Goal: Obtain resource: Obtain resource

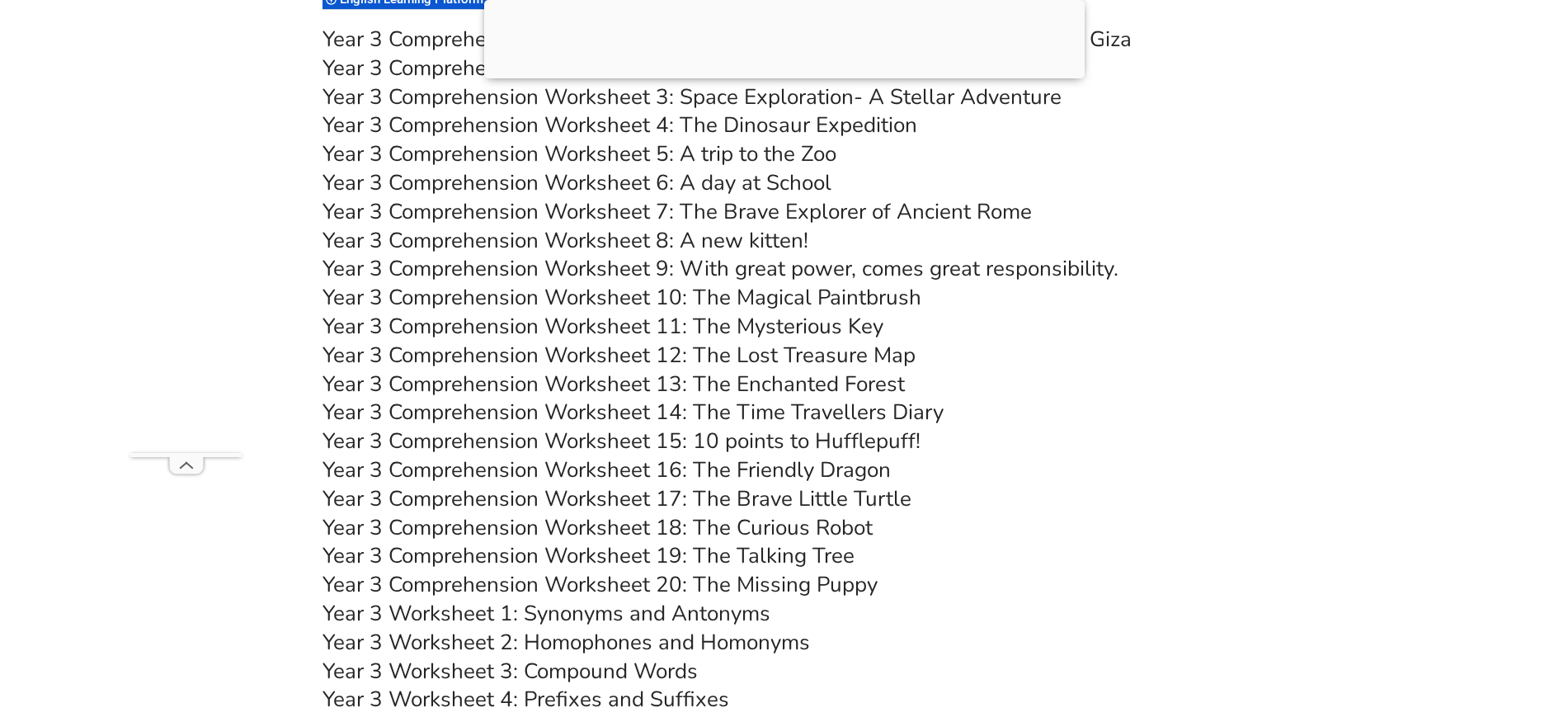
scroll to position [5829, 0]
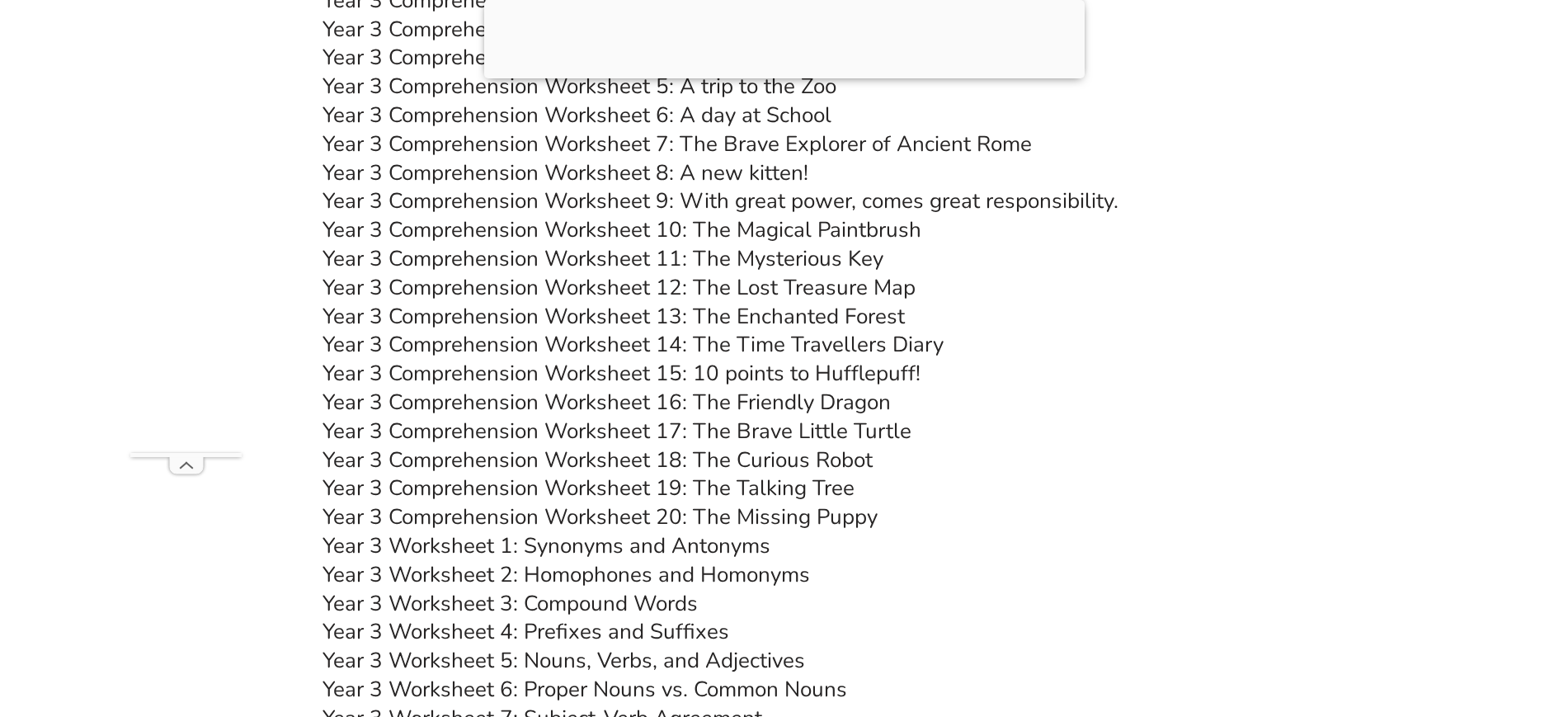
click at [849, 373] on link "Year 3 Comprehension Worksheet 15: 10 points to Hufflepuff!" at bounding box center [621, 374] width 598 height 29
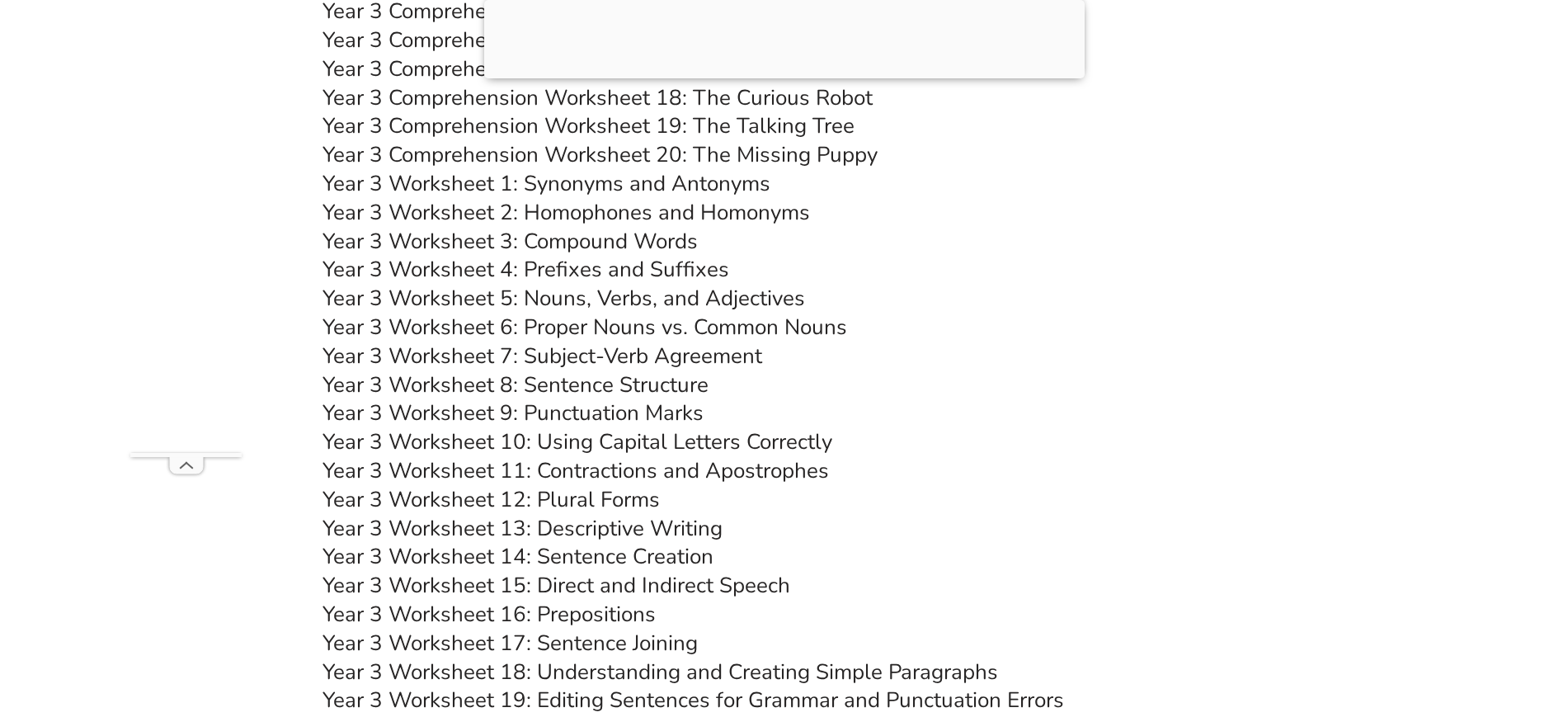
scroll to position [6241, 0]
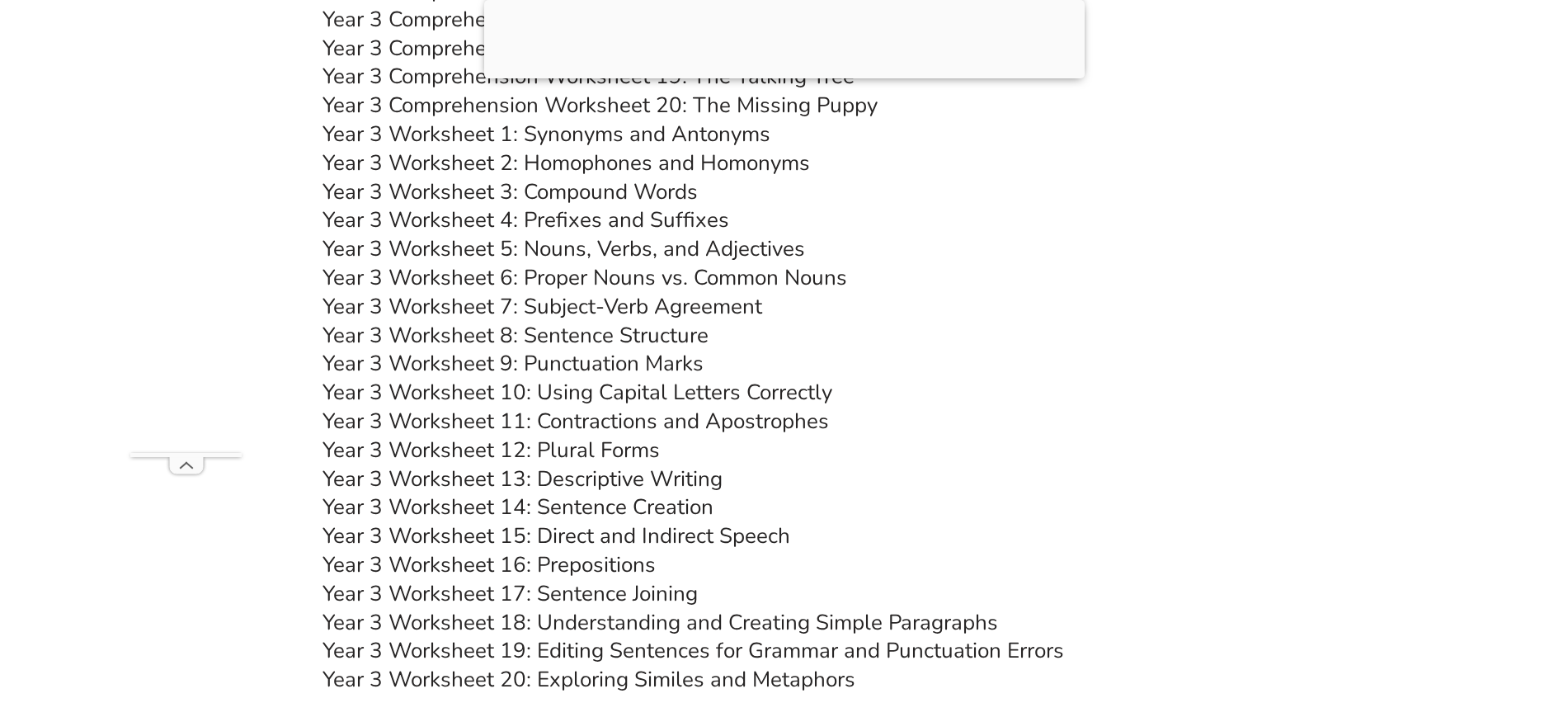
click at [687, 584] on link "Year 3 Worksheet 17: Sentence Joining" at bounding box center [510, 594] width 376 height 29
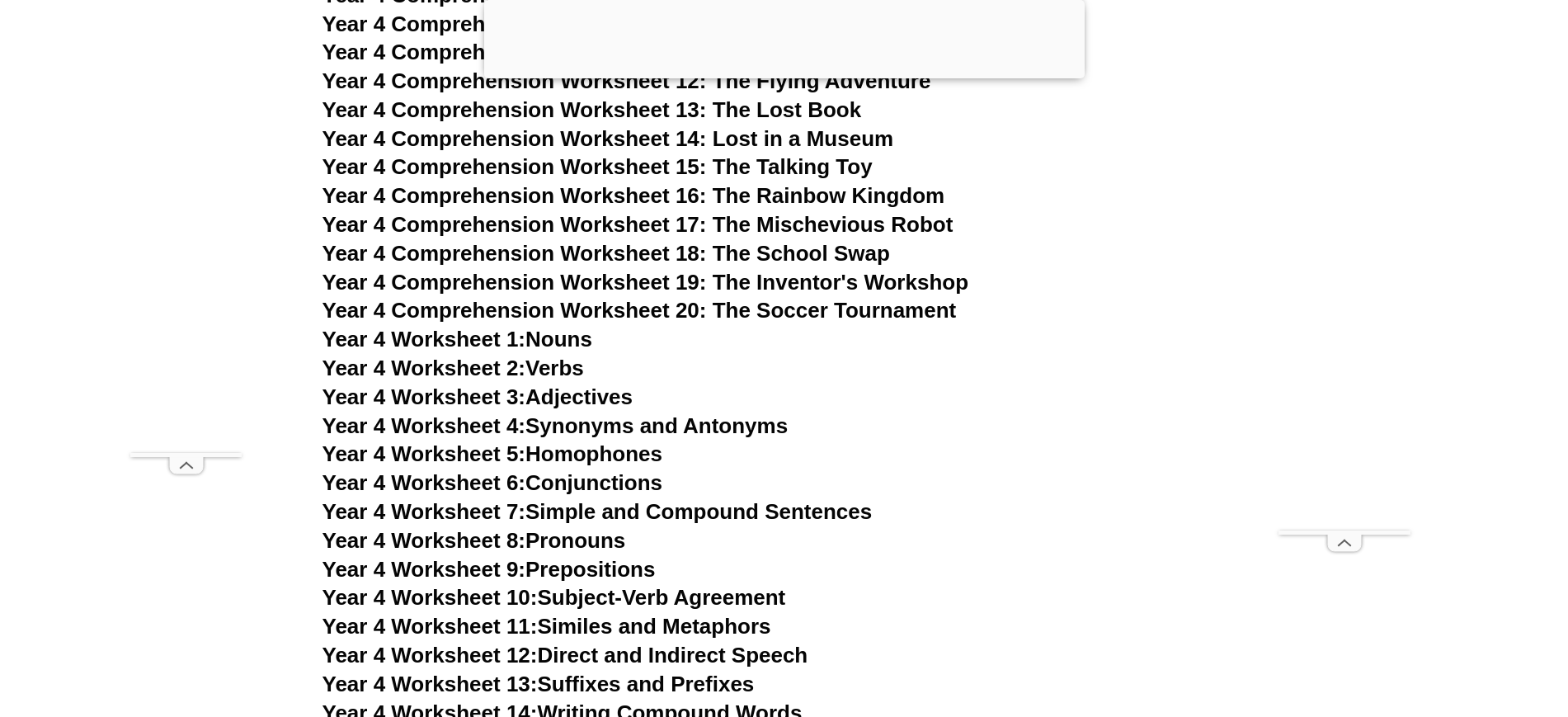
scroll to position [7393, 0]
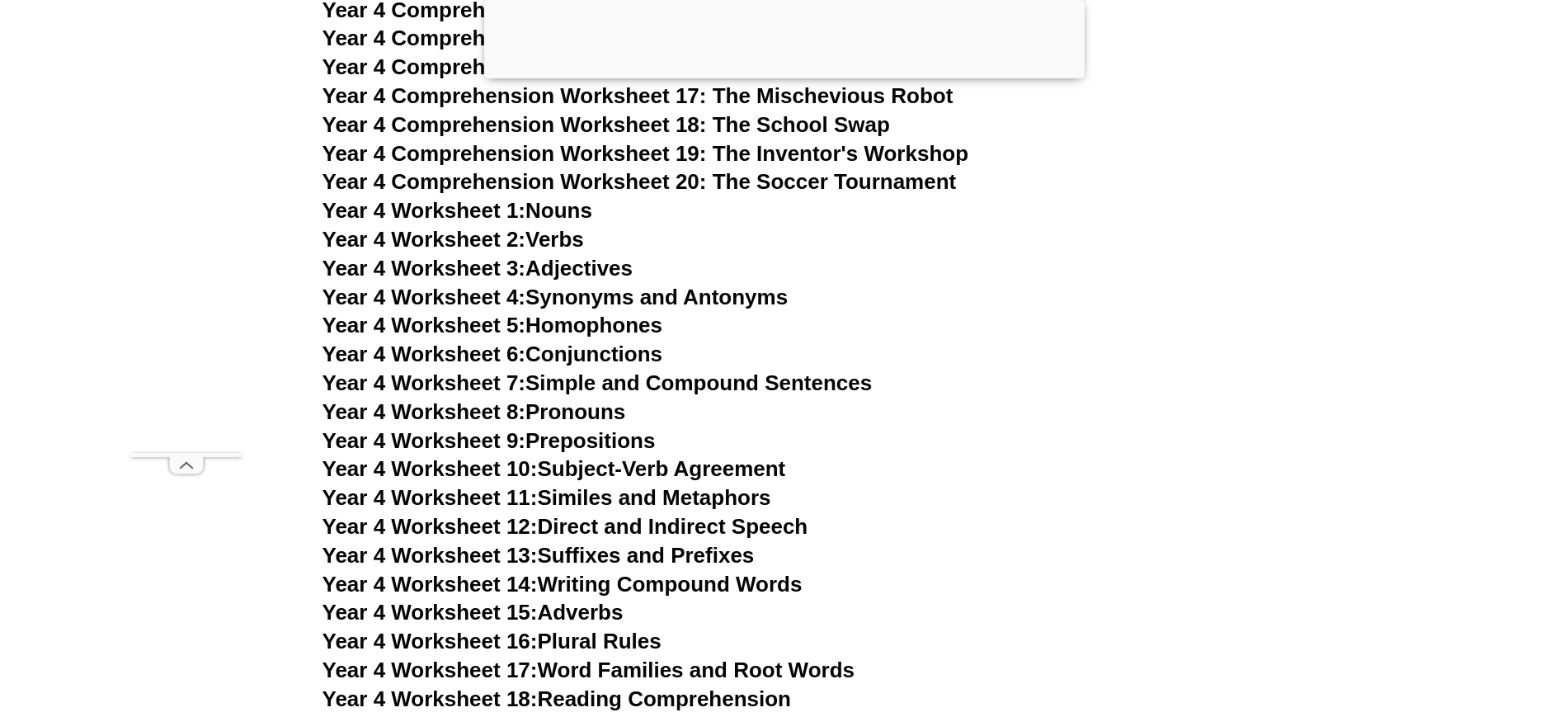
drag, startPoint x: 617, startPoint y: 355, endPoint x: 937, endPoint y: 332, distance: 320.8
click at [937, 332] on h3 "Year 4 Worksheet 5: Homophones" at bounding box center [784, 326] width 924 height 28
click at [602, 356] on link "Year 4 Worksheet 6: Conjunctions" at bounding box center [493, 355] width 341 height 25
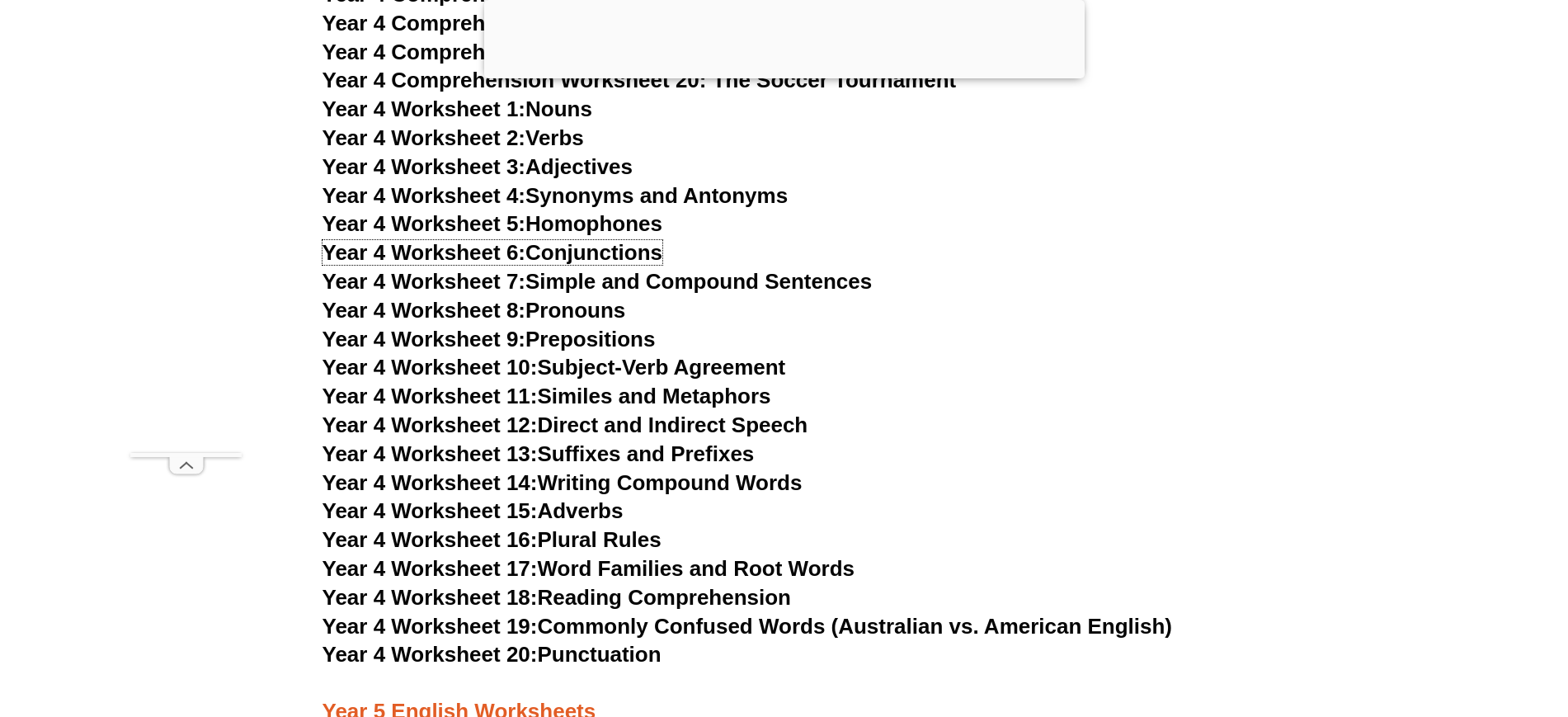
scroll to position [7501, 0]
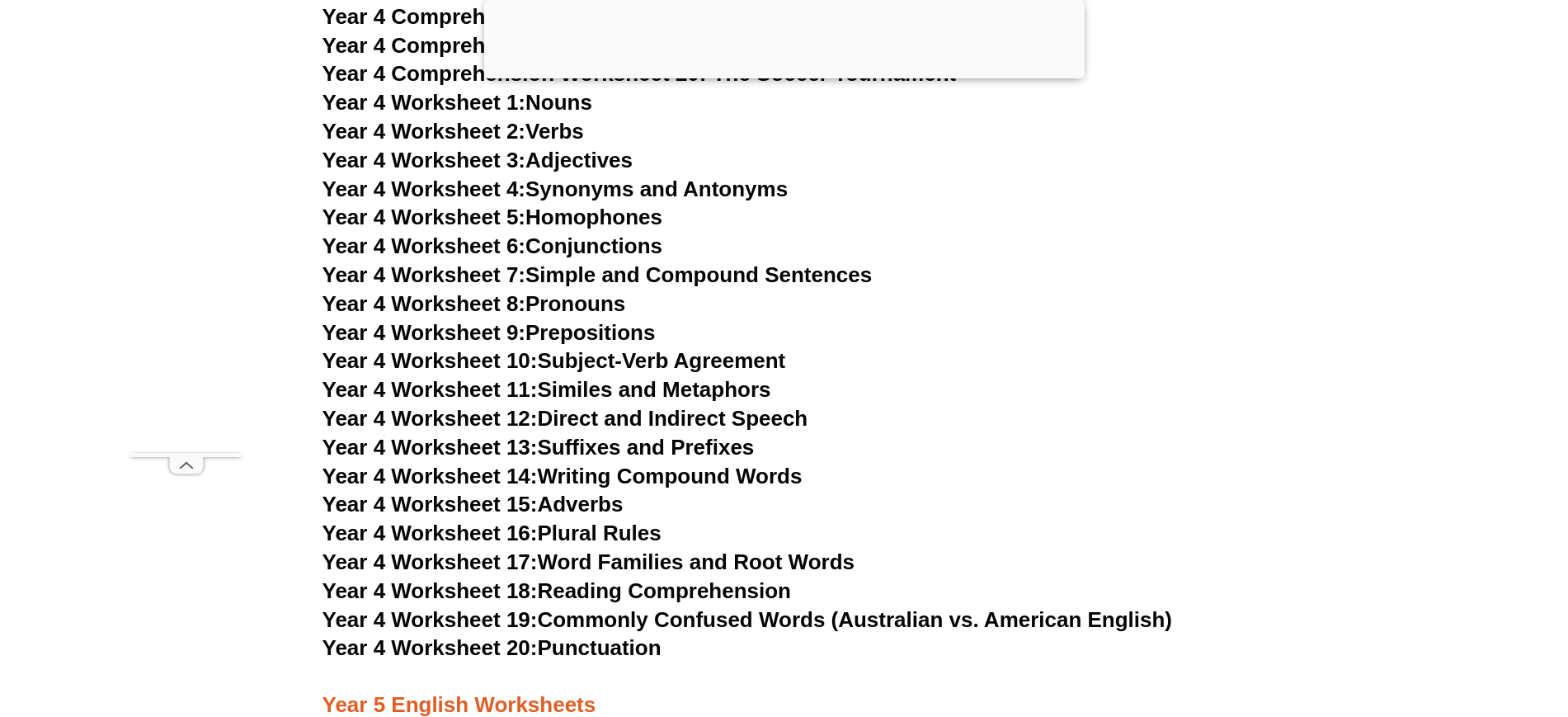
click at [641, 649] on link "Year 4 Worksheet 20: Punctuation" at bounding box center [492, 649] width 339 height 25
click at [957, 609] on link "Year 4 Worksheet 19: Commonly Confused Words (Australian vs. American English)" at bounding box center [747, 620] width 850 height 25
click at [642, 531] on link "Year 4 Worksheet 16: Plural Rules" at bounding box center [492, 533] width 339 height 25
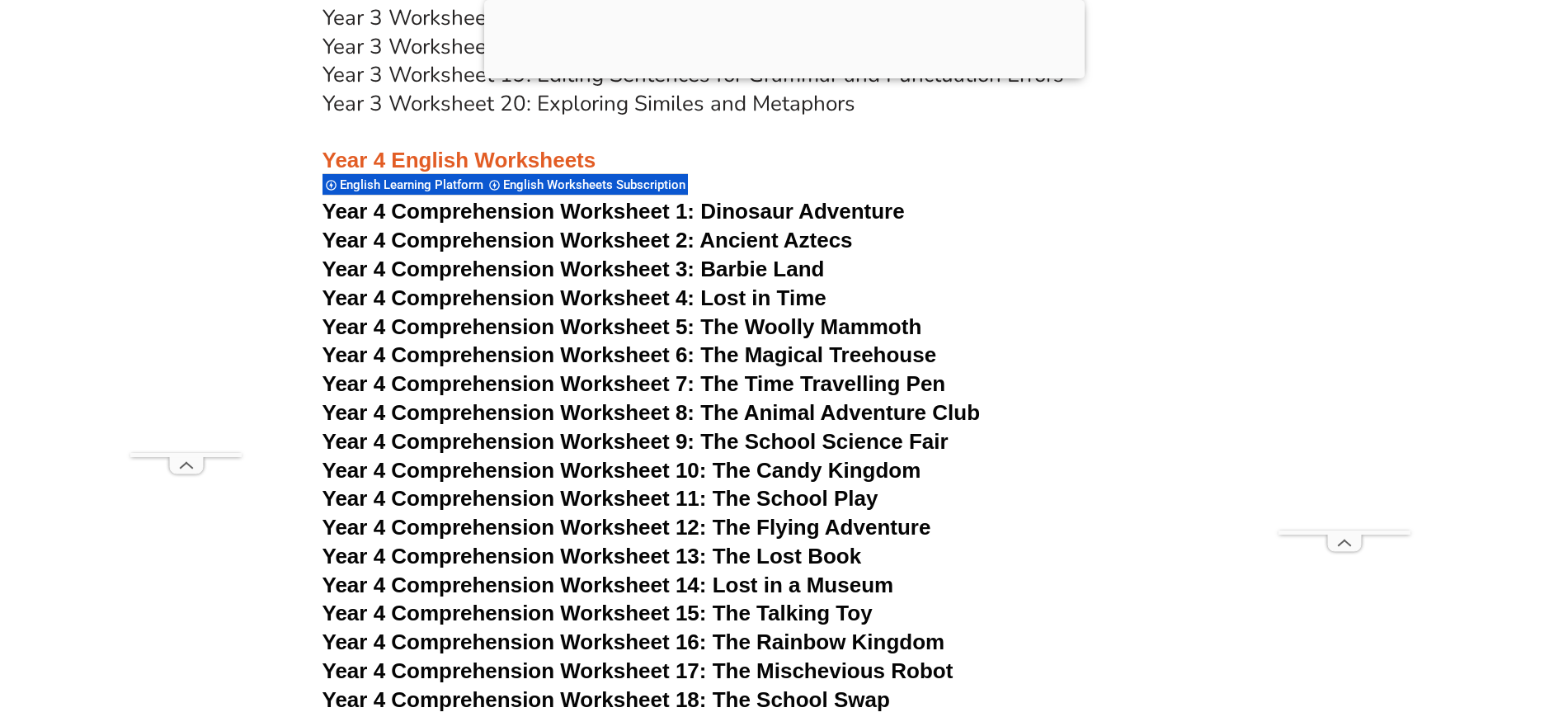
scroll to position [6814, 0]
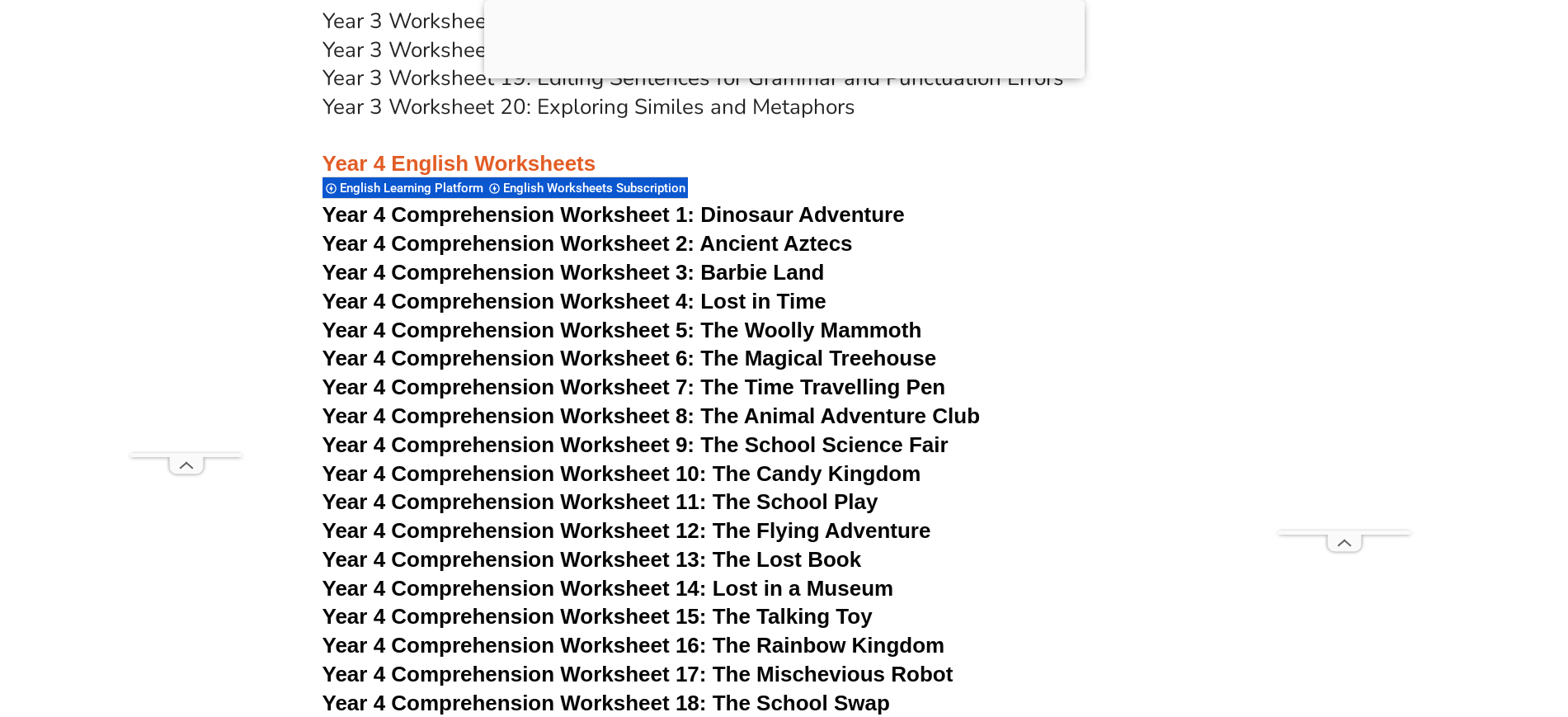
click at [771, 503] on span "Year 4 Comprehension Worksheet 11: The School Play" at bounding box center [600, 502] width 556 height 25
